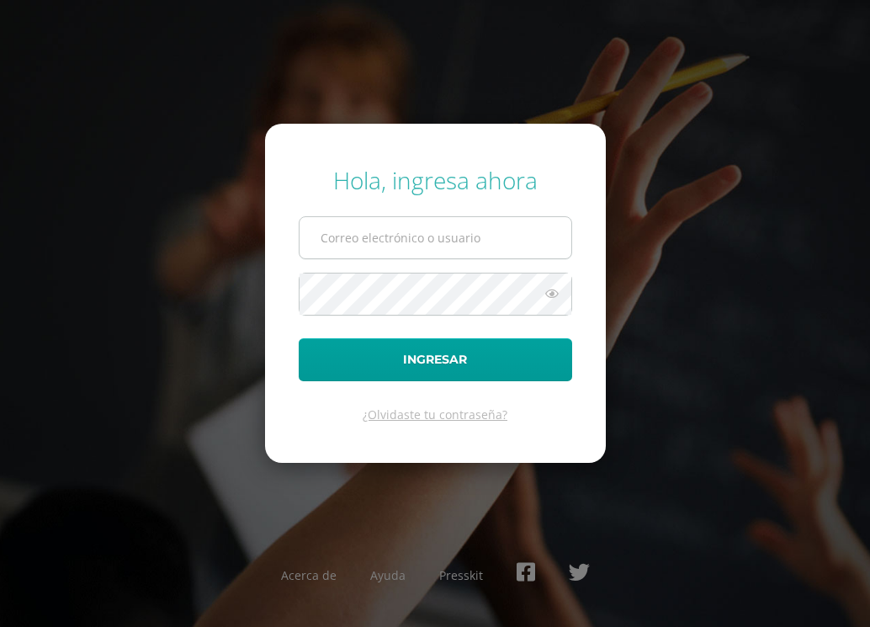
click at [374, 249] on input "text" at bounding box center [436, 237] width 272 height 41
type input "[EMAIL_ADDRESS][DOMAIN_NAME]"
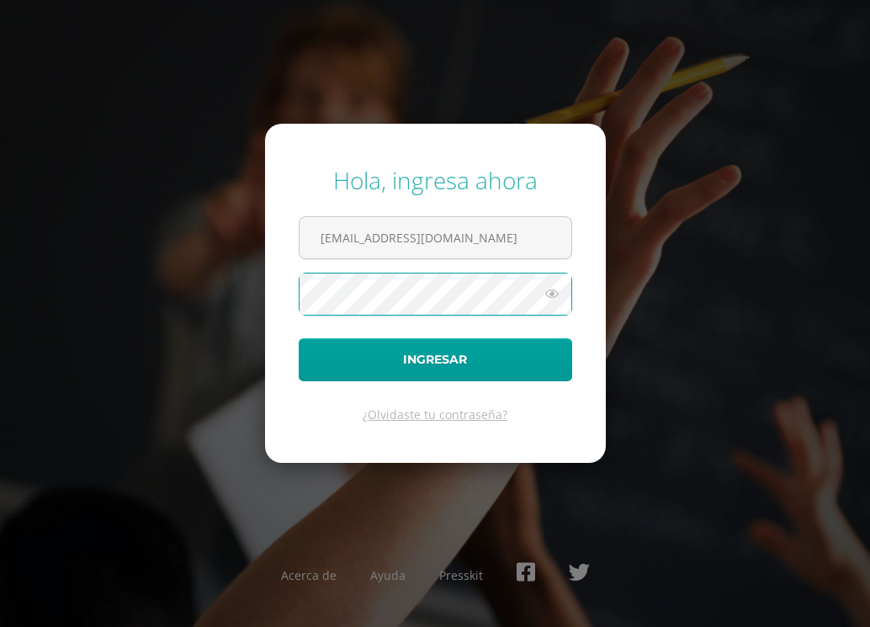
click at [299, 338] on button "Ingresar" at bounding box center [435, 359] width 273 height 43
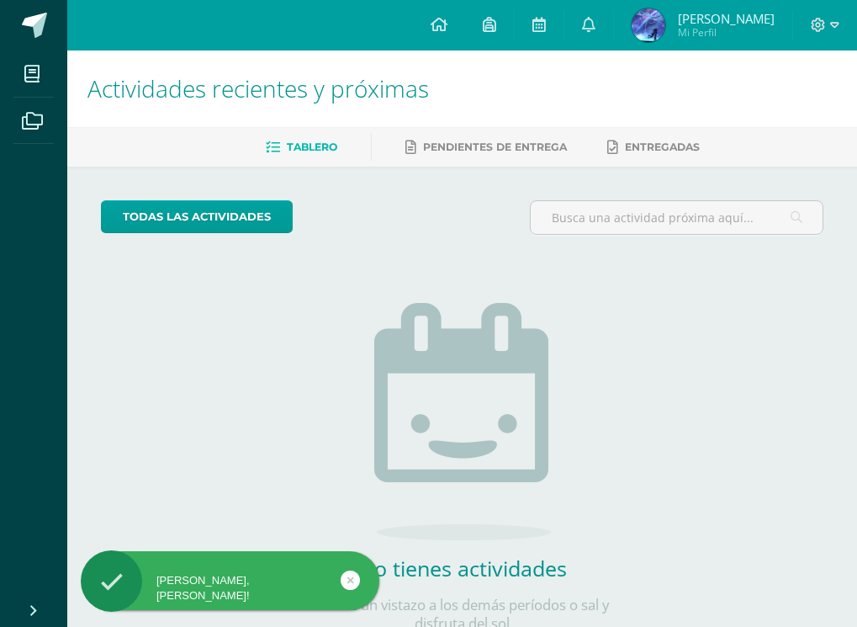
click at [754, 21] on span "[PERSON_NAME]" at bounding box center [726, 18] width 97 height 17
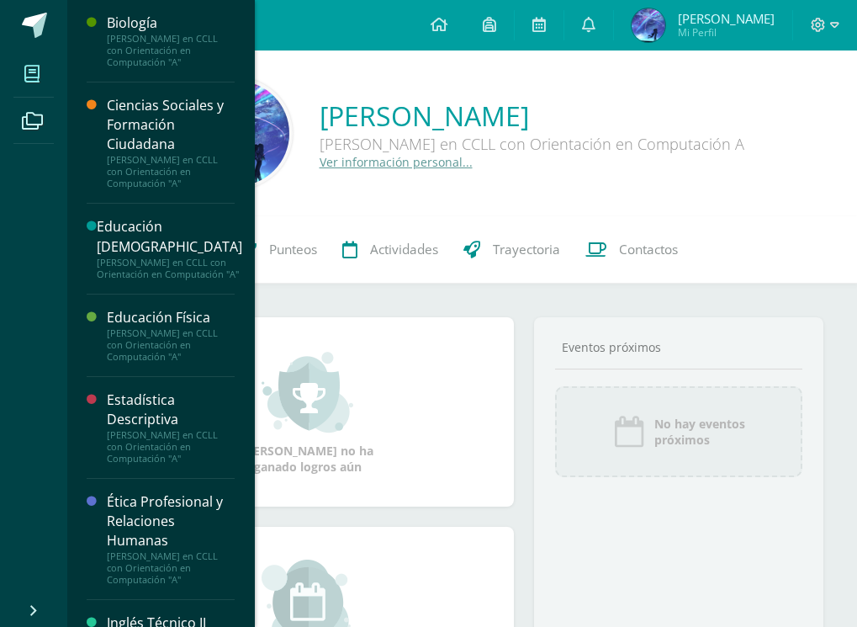
click at [27, 72] on icon at bounding box center [31, 74] width 15 height 17
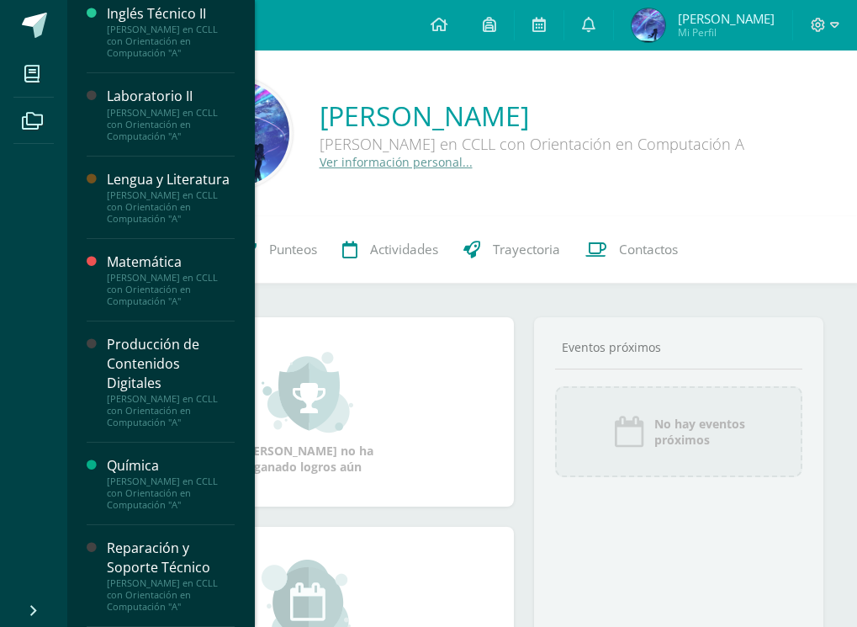
scroll to position [724, 0]
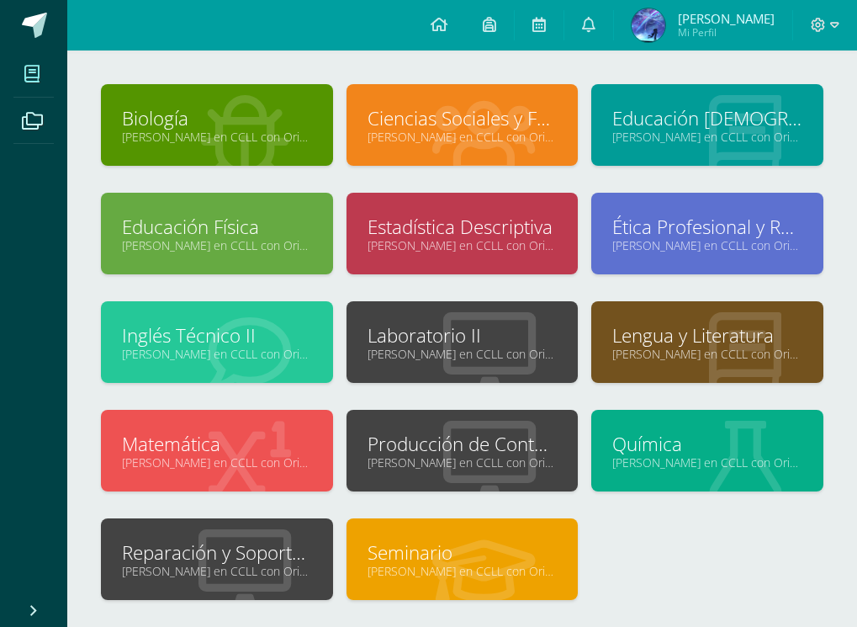
scroll to position [188, 0]
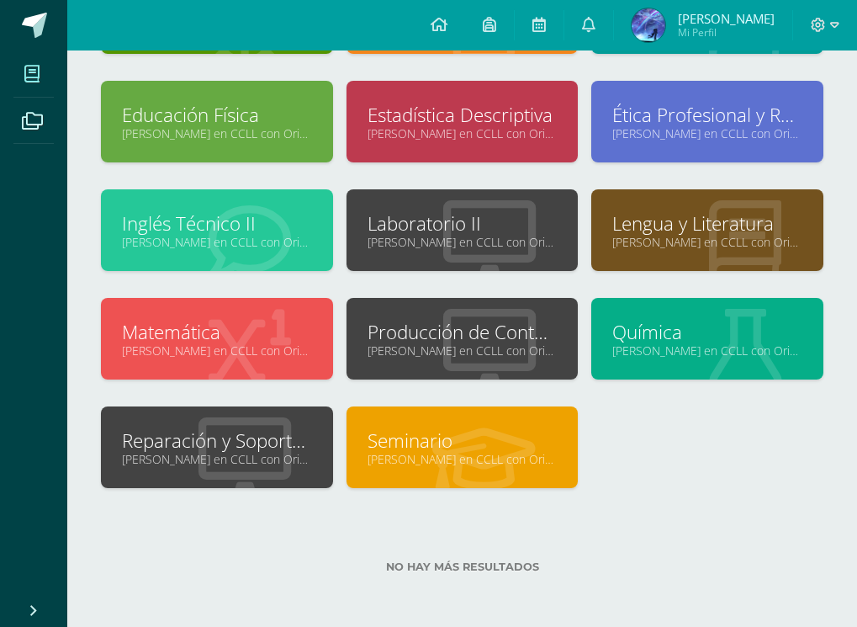
click at [437, 334] on link "Producción de Contenidos Digitales" at bounding box center [463, 332] width 190 height 26
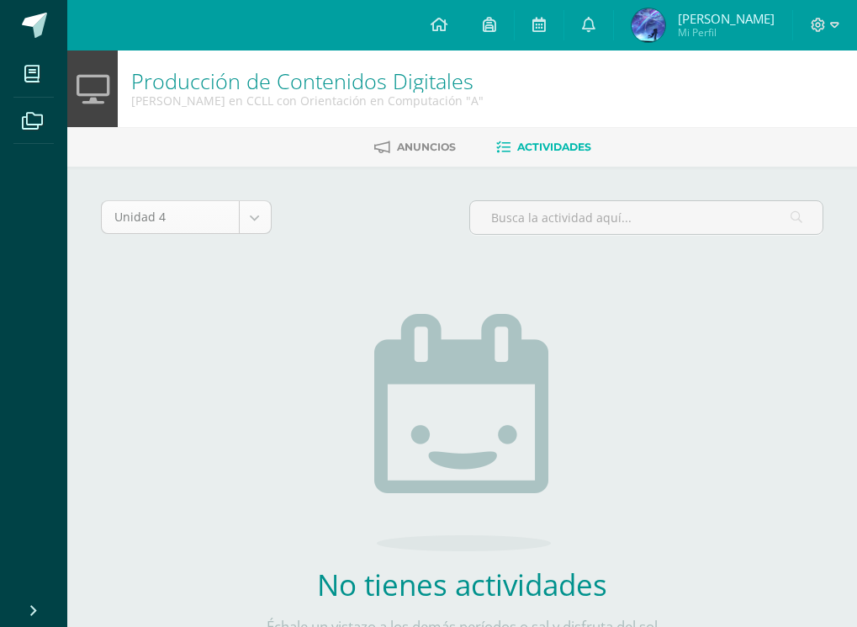
click at [247, 203] on body "Mis cursos Archivos Cerrar panel Biología [PERSON_NAME] en CCLL con Orientación…" at bounding box center [428, 362] width 857 height 724
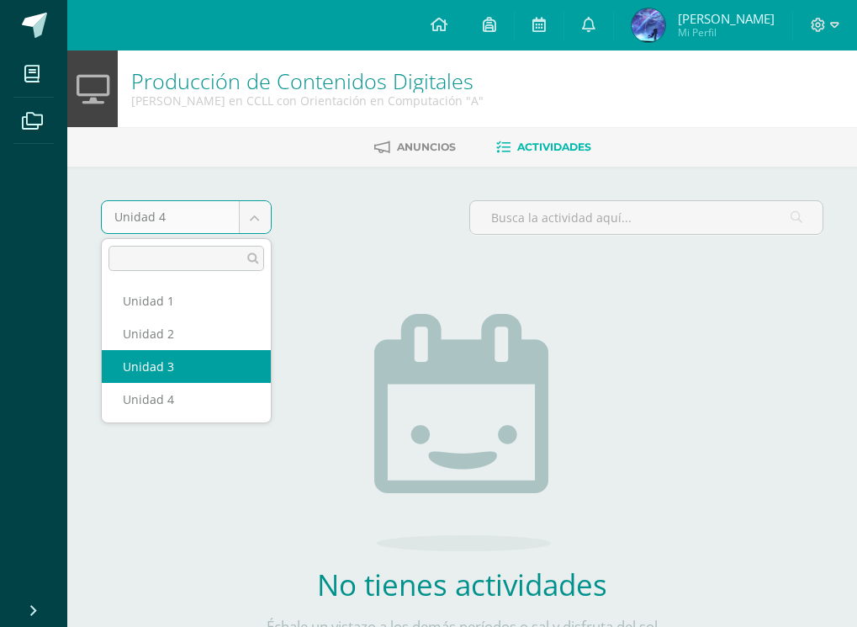
select select "Unidad 3"
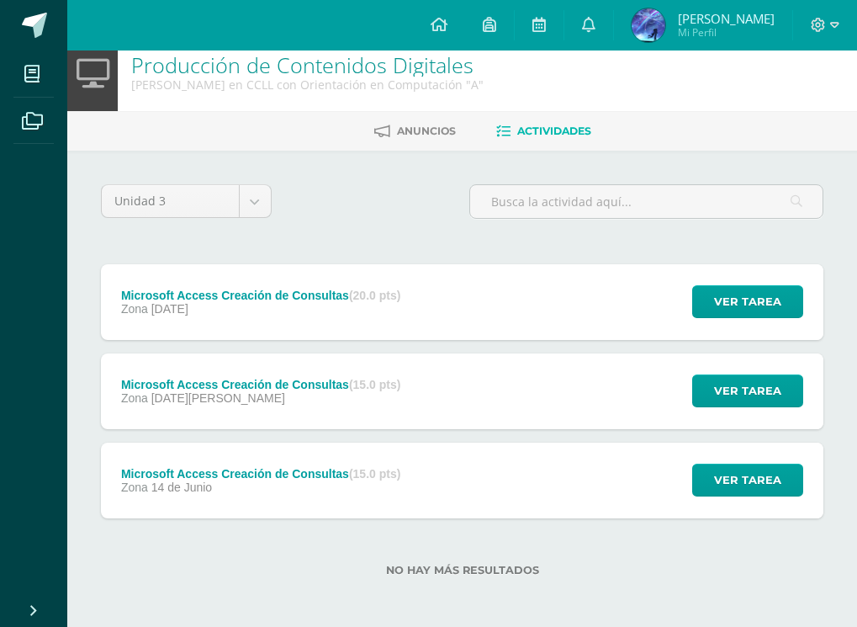
scroll to position [19, 0]
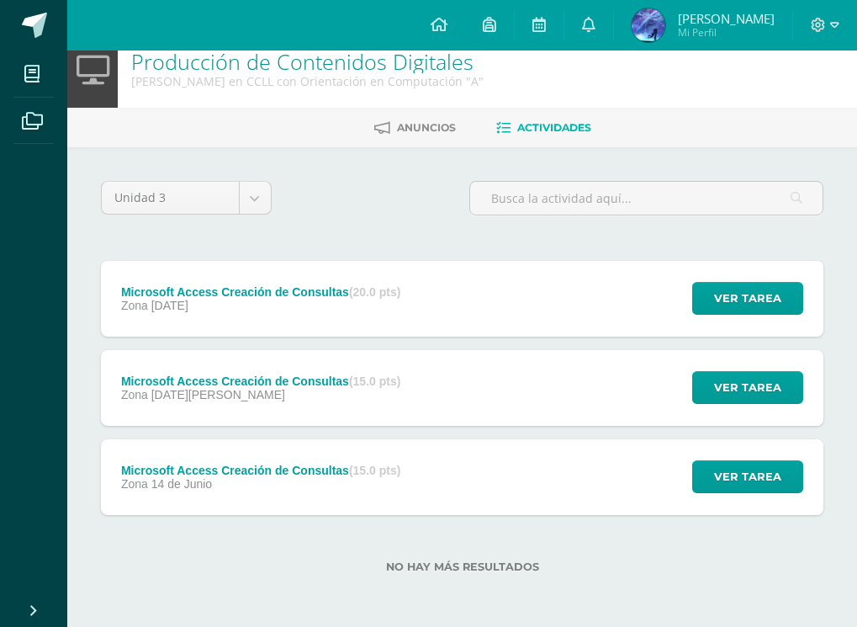
click at [399, 499] on div "Microsoft Access Creación de Consultas (15.0 pts) Zona 14 de Junio" at bounding box center [261, 477] width 320 height 76
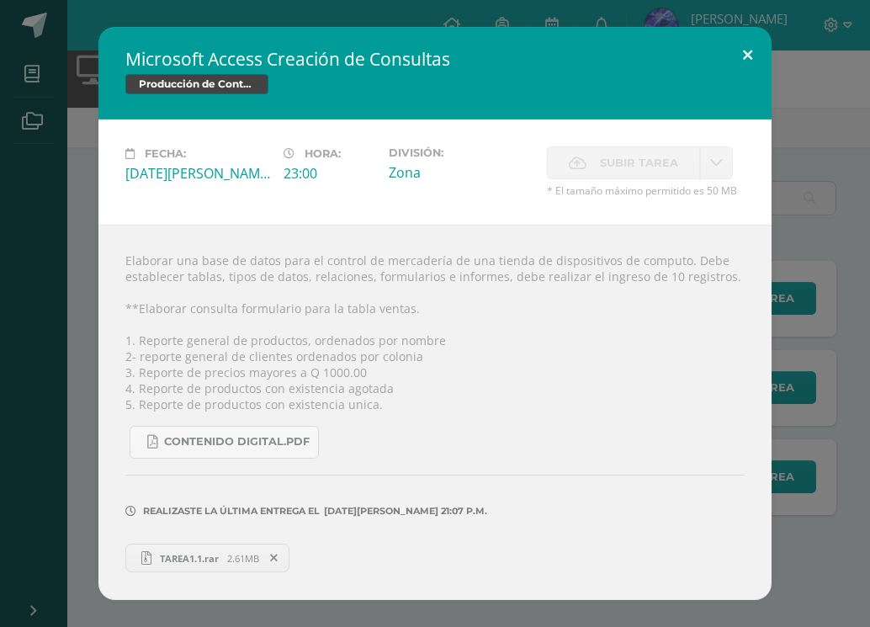
click at [744, 49] on button at bounding box center [748, 55] width 48 height 57
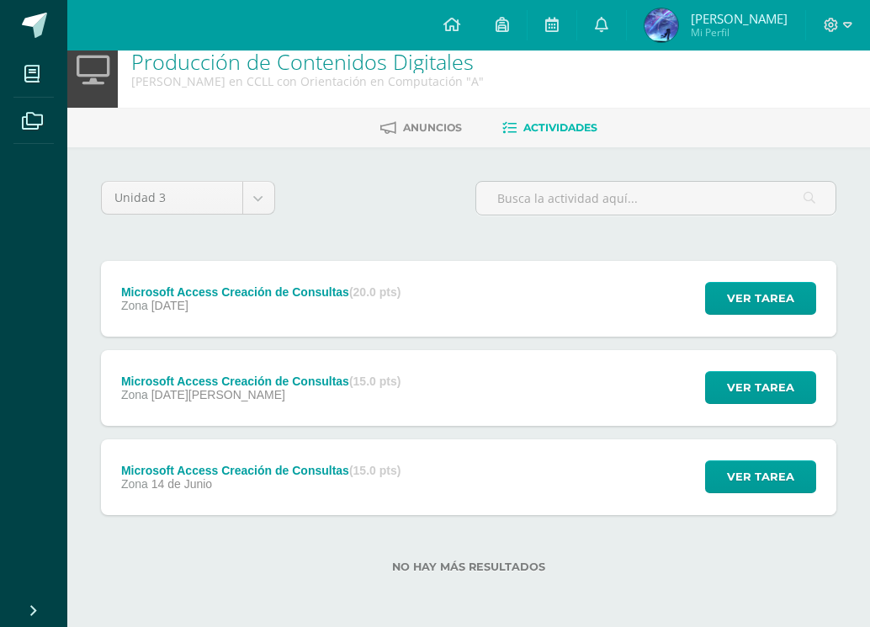
click at [575, 273] on div "Microsoft Access Creación de Consultas (20.0 pts) Zona 12 de Julio Ver tarea Mi…" at bounding box center [468, 299] width 735 height 76
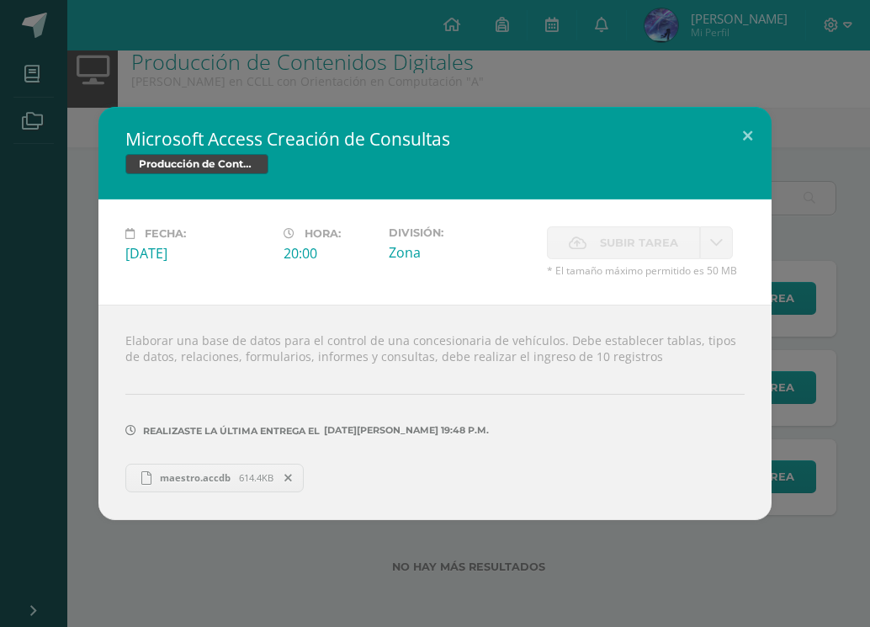
click at [227, 480] on span "maestro.accdb" at bounding box center [194, 477] width 87 height 13
click at [414, 47] on div "Microsoft Access Creación de Consultas Producción de Contenidos Digitales Fecha…" at bounding box center [435, 313] width 870 height 627
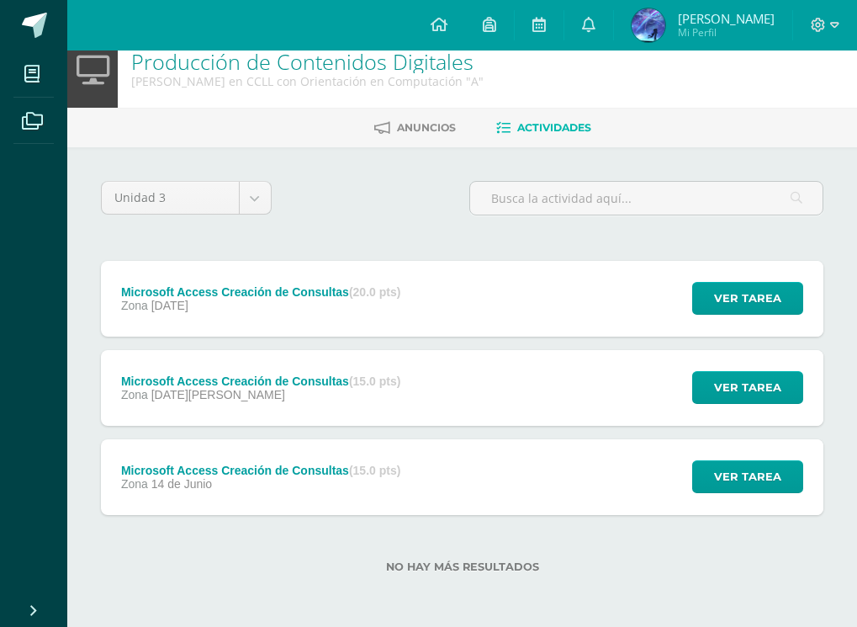
click at [480, 277] on div "Microsoft Access Creación de Consultas (20.0 pts) Zona 12 de Julio Ver tarea Mi…" at bounding box center [462, 299] width 723 height 76
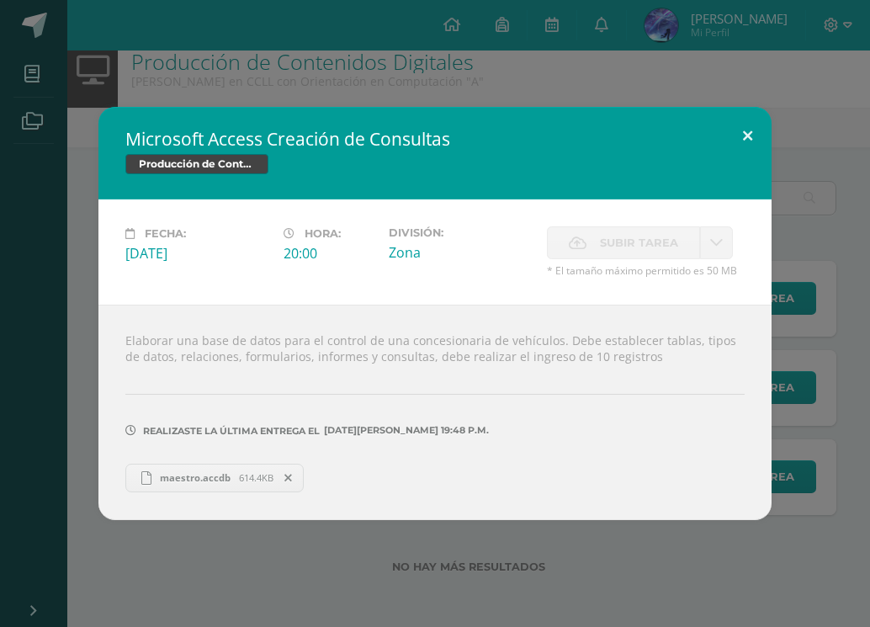
click at [755, 126] on button at bounding box center [748, 135] width 48 height 57
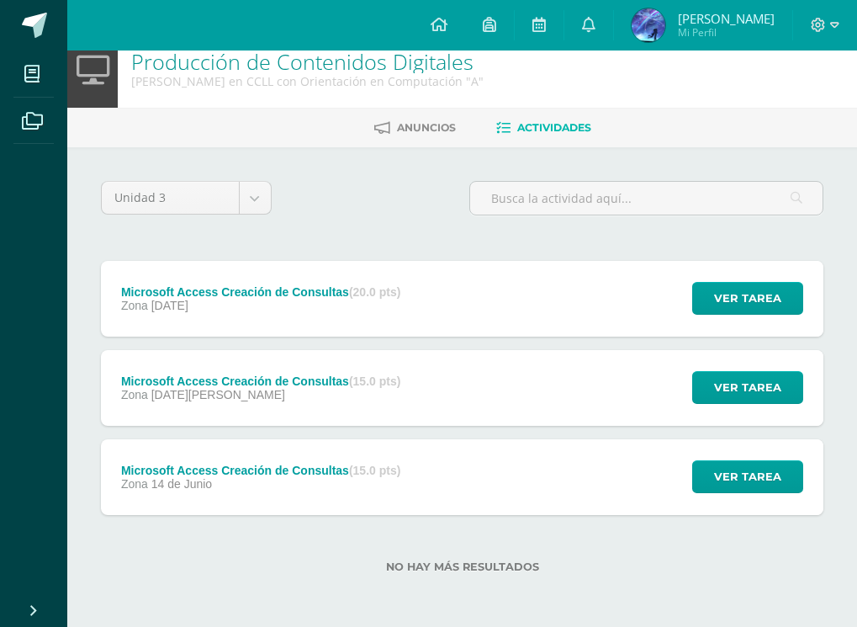
click at [331, 354] on div "Microsoft Access Creación de Consultas (15.0 pts) Zona 05 de Julio" at bounding box center [261, 388] width 320 height 76
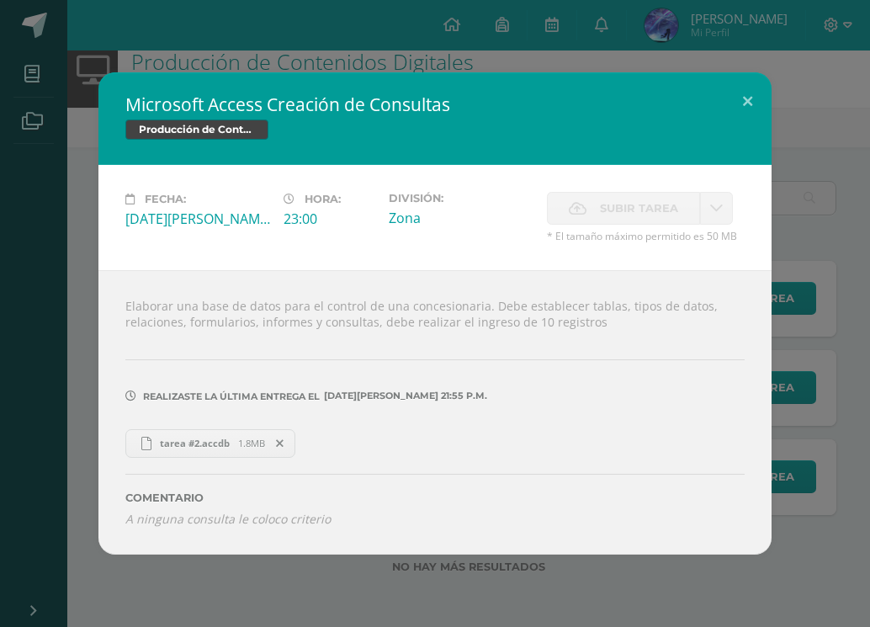
click at [172, 443] on span "tarea #2.accdb" at bounding box center [194, 443] width 87 height 13
click at [842, 107] on div "Microsoft Access Creación de Consultas Producción de Contenidos Digitales Fecha…" at bounding box center [435, 312] width 856 height 481
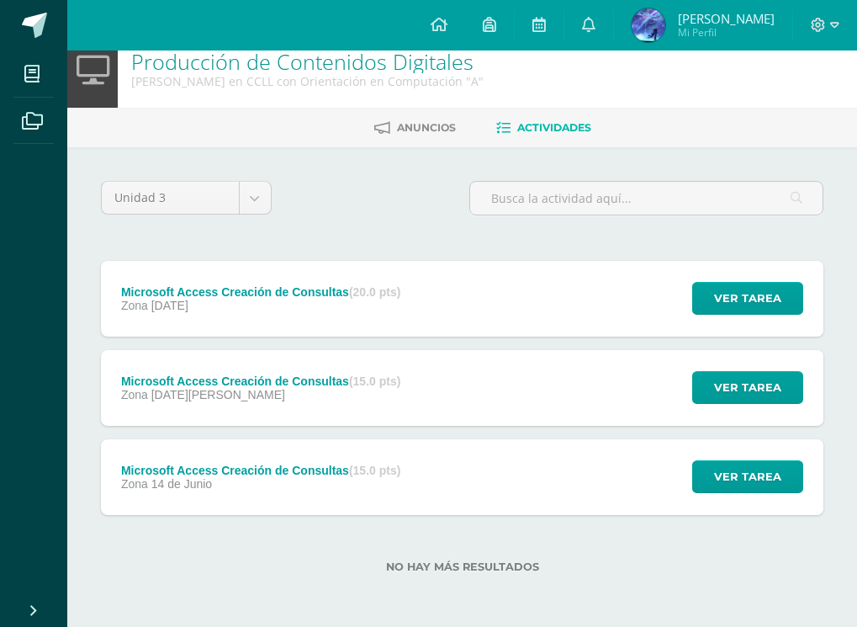
click at [346, 490] on div "Microsoft Access Creación de Consultas (15.0 pts) Zona 14 de Junio" at bounding box center [261, 477] width 320 height 76
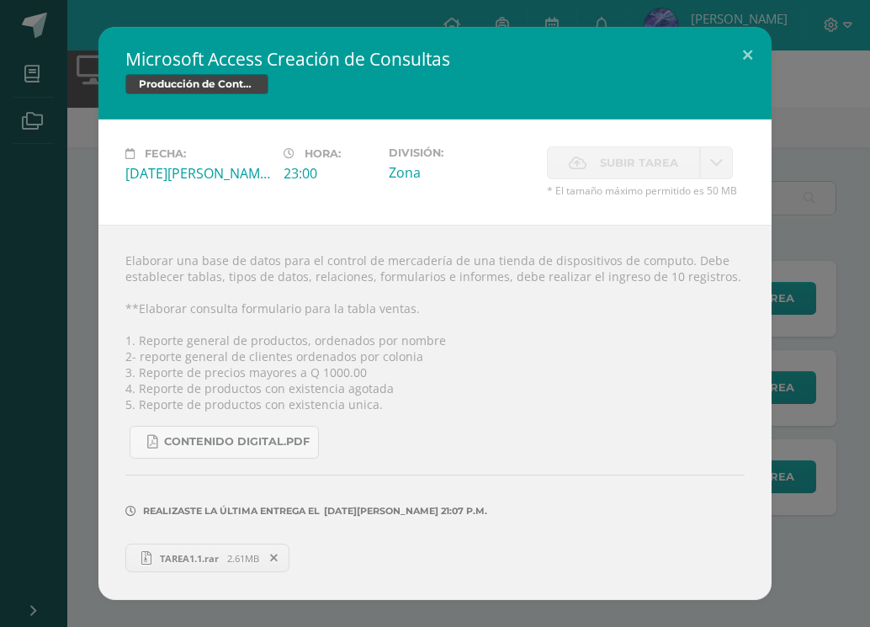
click at [182, 549] on link "TAREA1.1.rar 2.61MB" at bounding box center [207, 557] width 164 height 29
click at [639, 17] on div "Microsoft Access Creación de Consultas Producción de Contenidos Digitales Fecha…" at bounding box center [435, 313] width 870 height 627
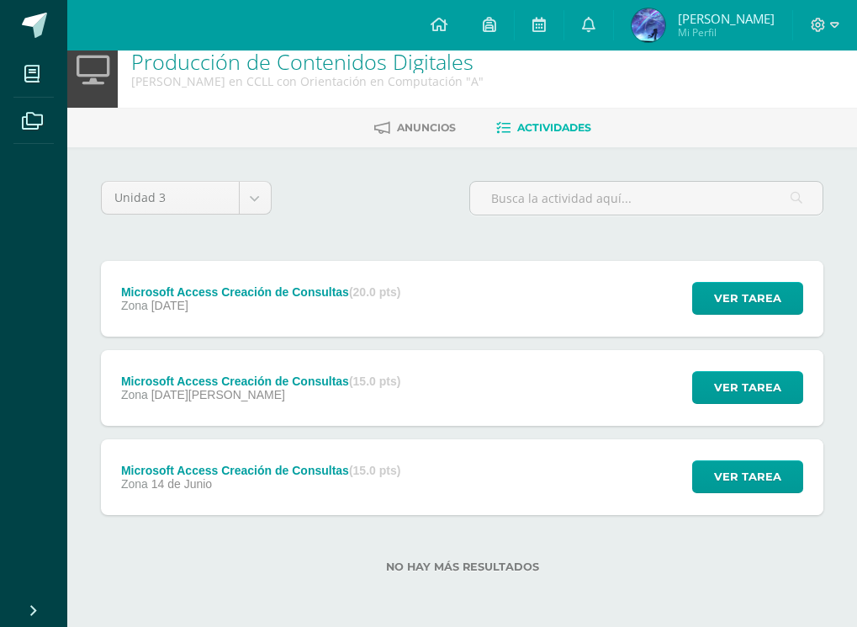
click at [725, 20] on span "Yesnifer Mi Perfil" at bounding box center [703, 25] width 150 height 34
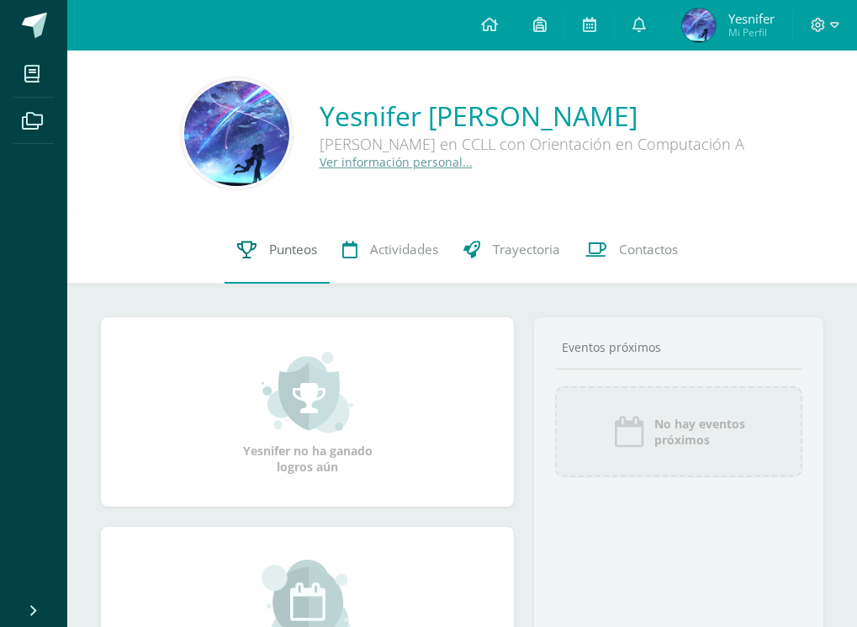
click at [284, 232] on link "Punteos" at bounding box center [277, 249] width 105 height 67
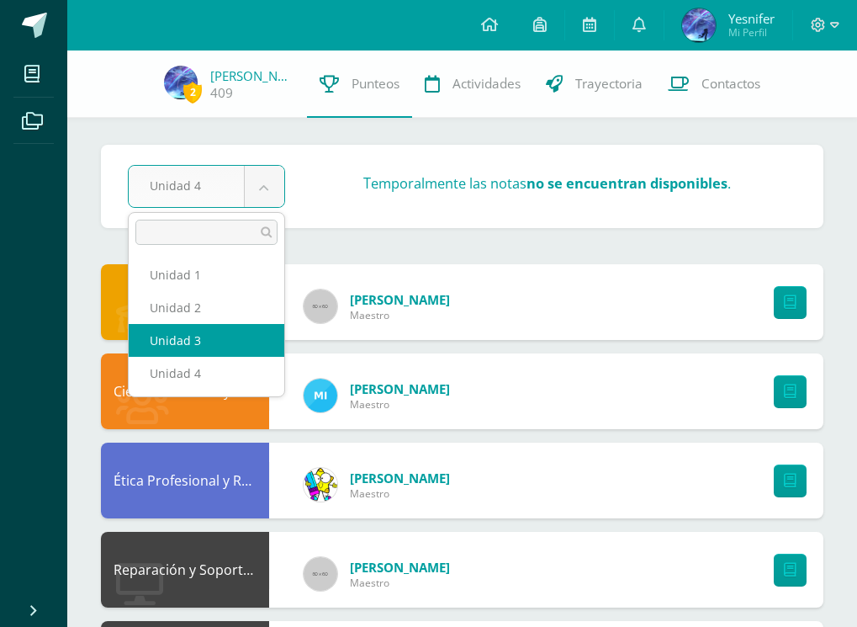
select select "Unidad 3"
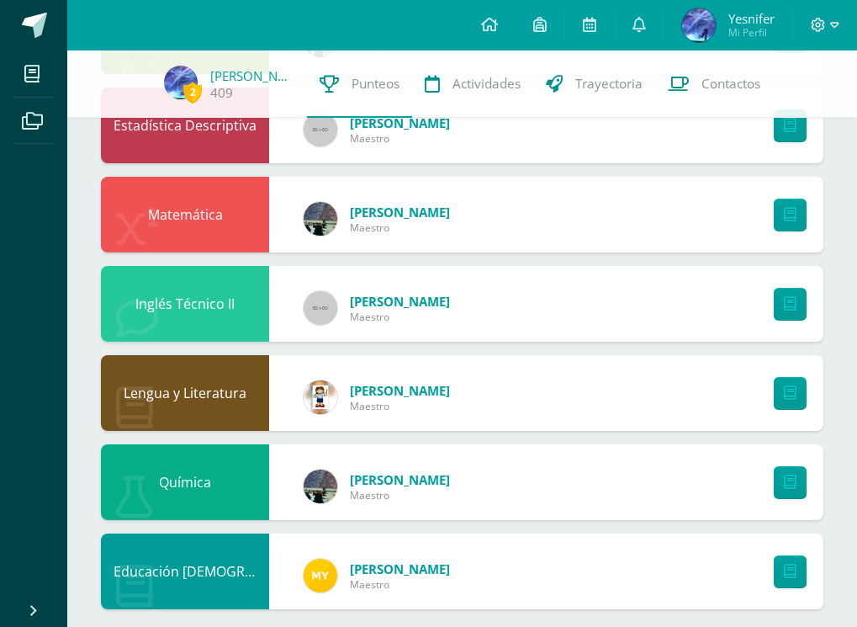
scroll to position [906, 0]
